Goal: Information Seeking & Learning: Learn about a topic

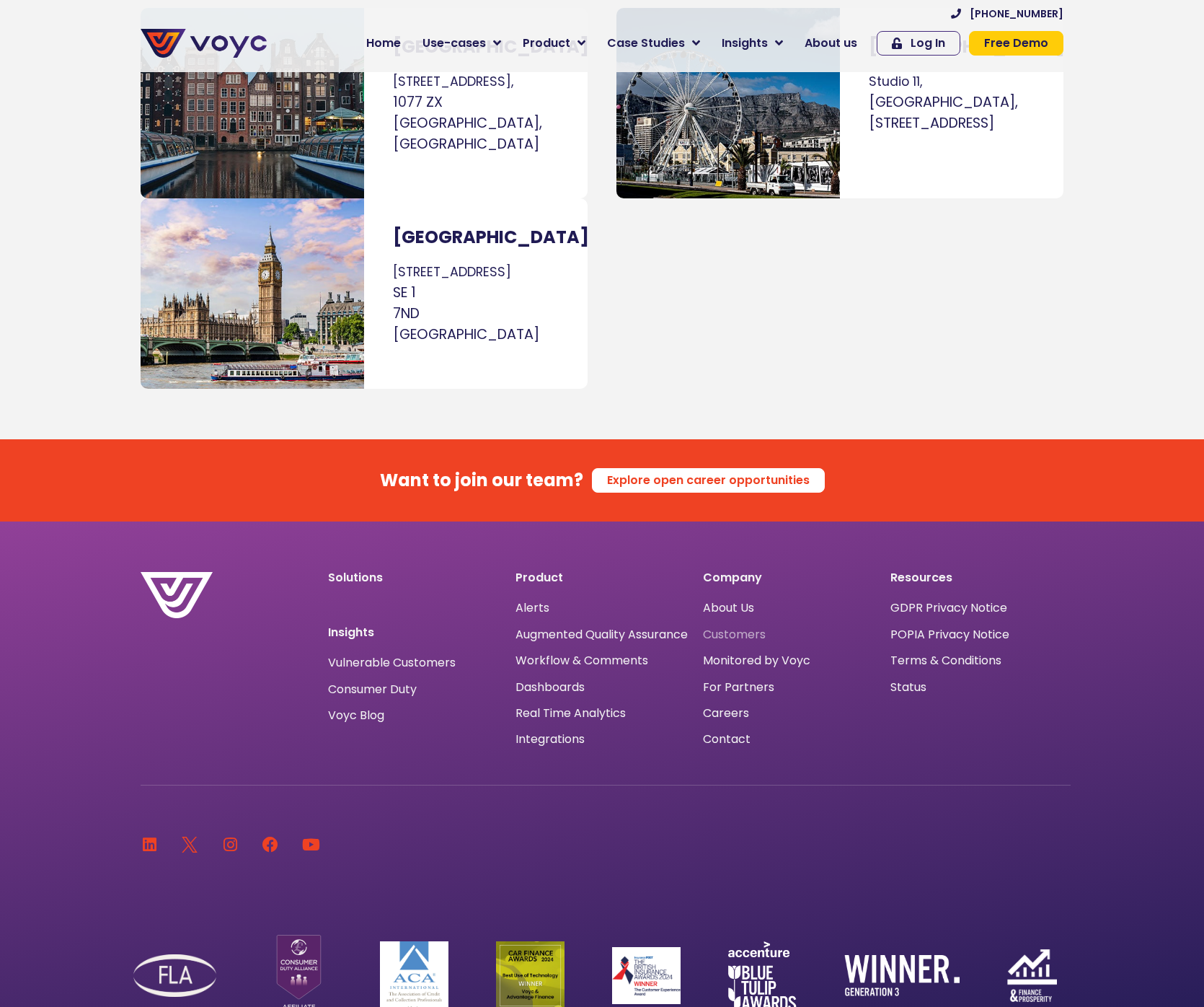
scroll to position [9034, 0]
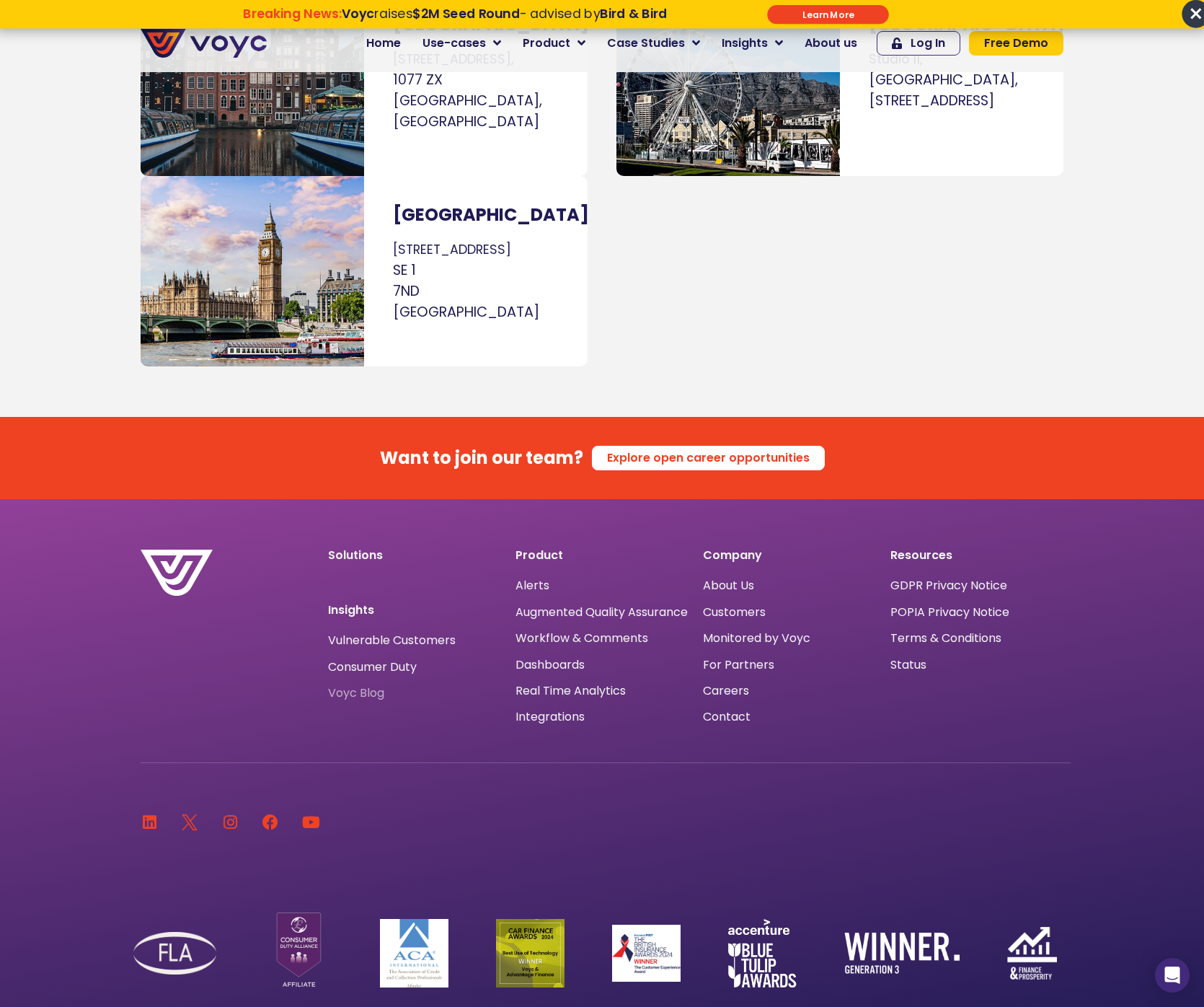
click at [373, 693] on span "Voyc Blog" at bounding box center [356, 693] width 56 height 0
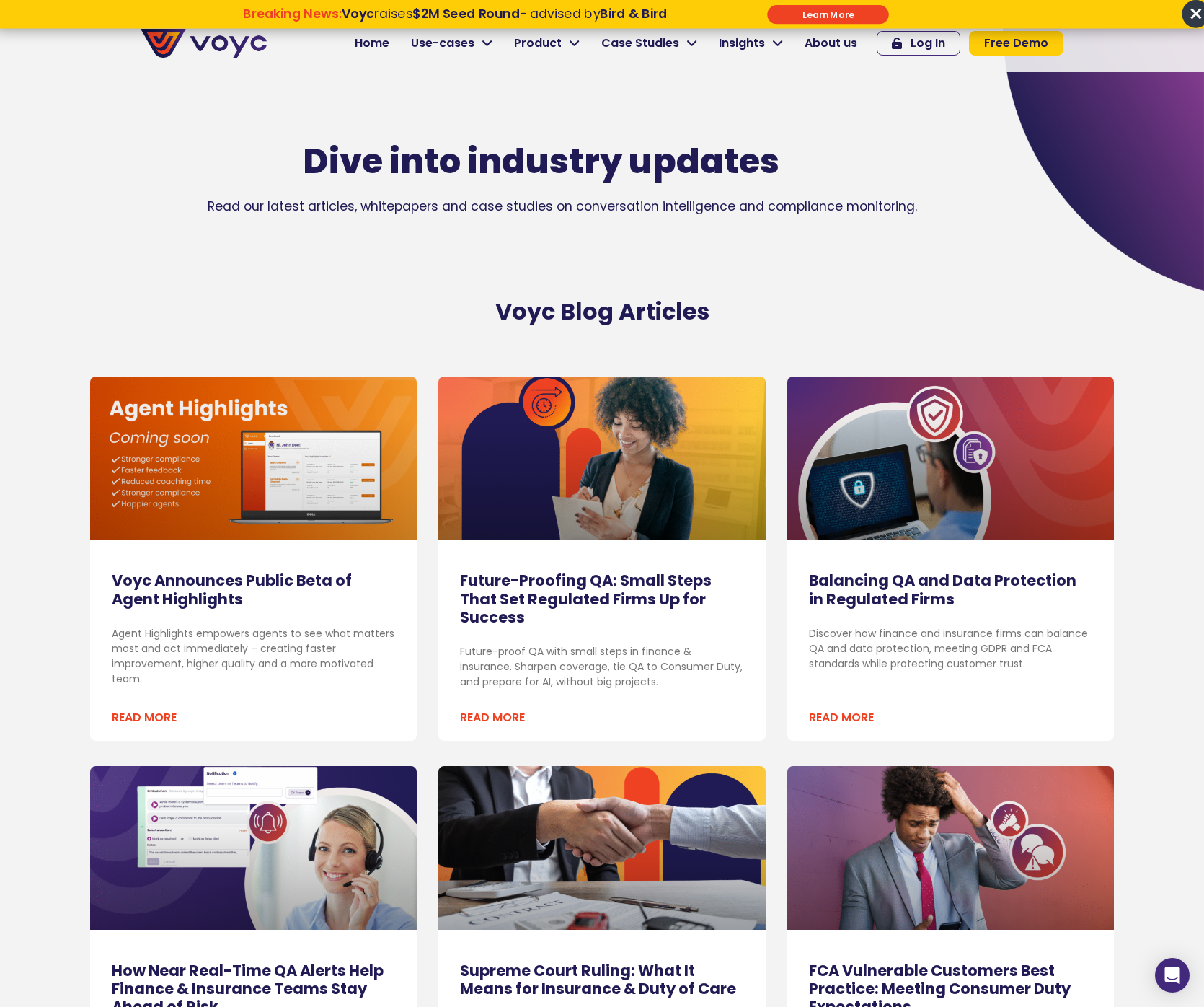
click at [312, 570] on link "Voyc Announces Public Beta of Agent Highlights" at bounding box center [232, 589] width 240 height 39
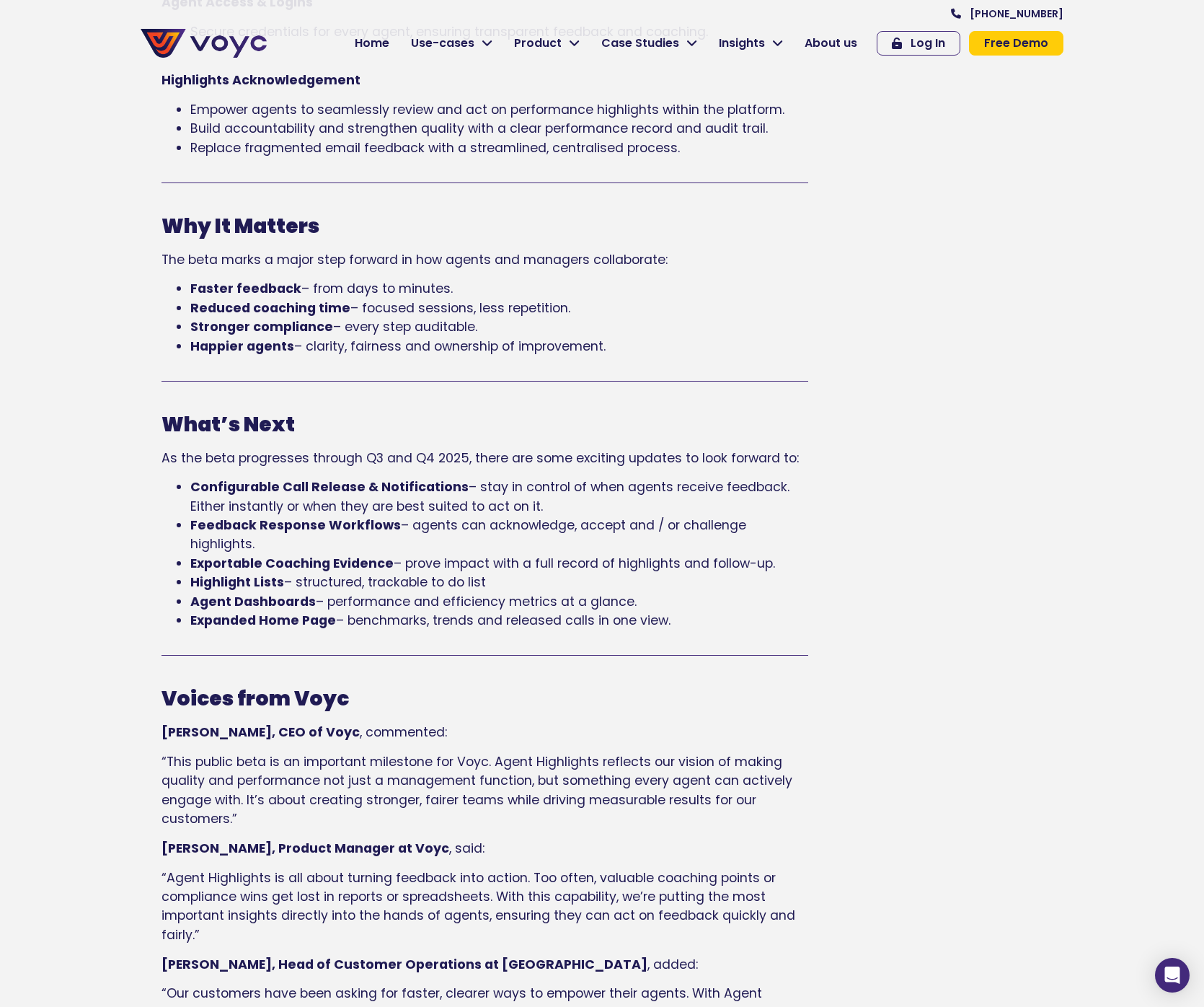
scroll to position [962, 0]
drag, startPoint x: 546, startPoint y: 519, endPoint x: 462, endPoint y: 500, distance: 86.1
click at [462, 500] on li "Configurable Call Release & Notifications – stay in control of when agents rece…" at bounding box center [499, 496] width 618 height 39
drag, startPoint x: 398, startPoint y: 590, endPoint x: 710, endPoint y: 563, distance: 313.2
click at [710, 563] on ul "Configurable Call Release & Notifications – stay in control of when agents rece…" at bounding box center [485, 552] width 647 height 152
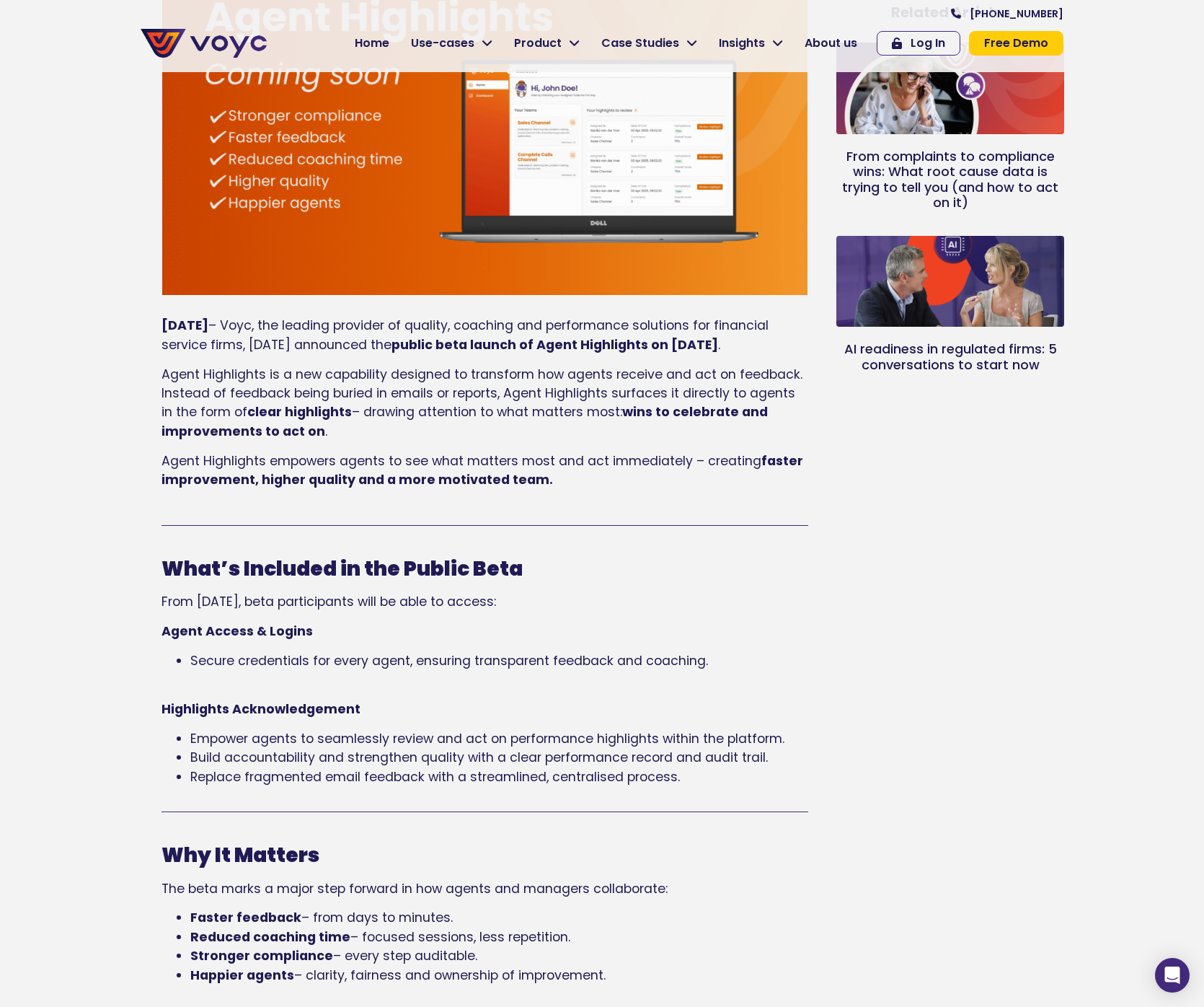
scroll to position [320, 0]
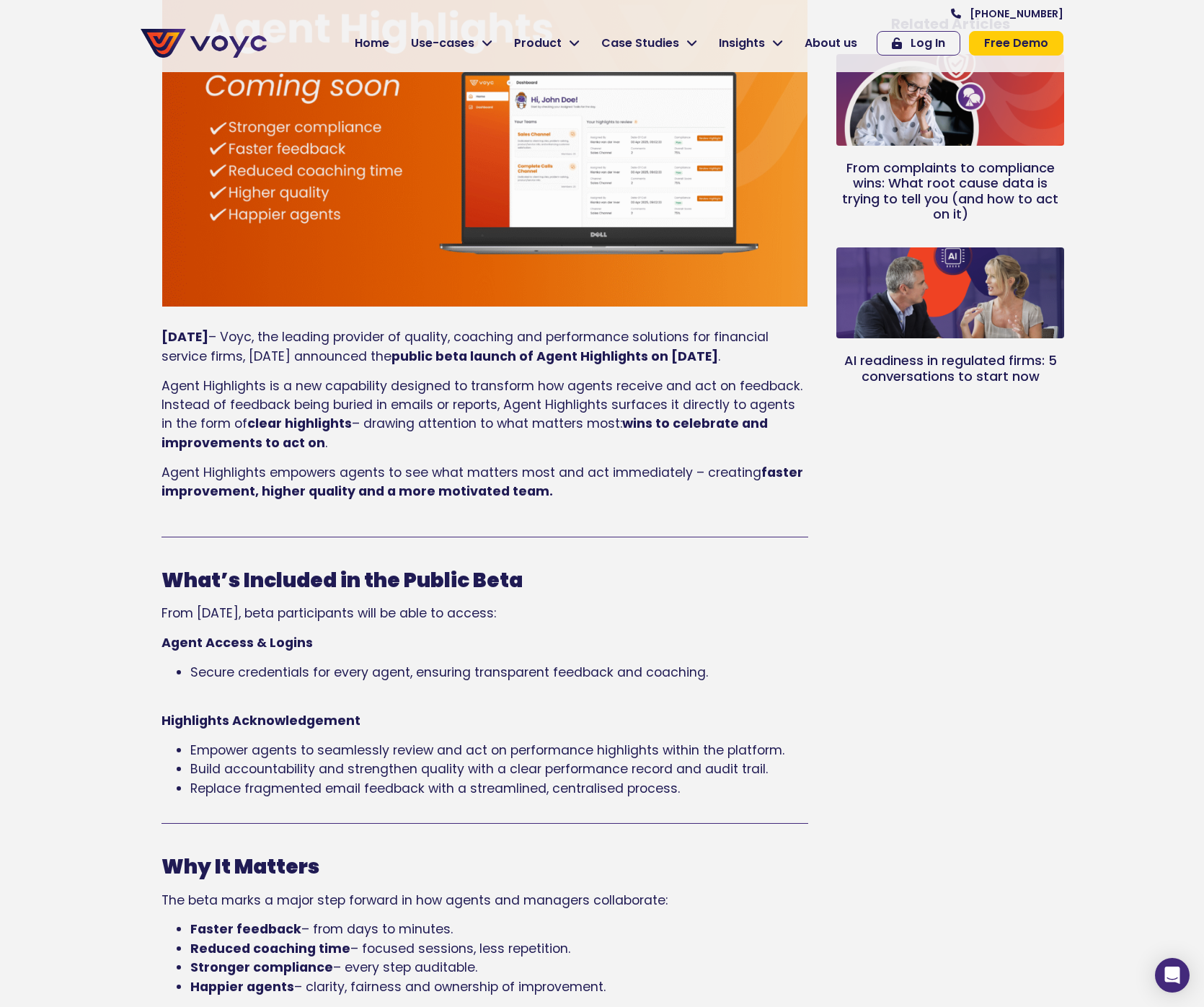
click at [557, 615] on div "What’s Included in the Public Beta From 1 October, beta participants will be ab…" at bounding box center [485, 682] width 647 height 229
